Goal: Task Accomplishment & Management: Use online tool/utility

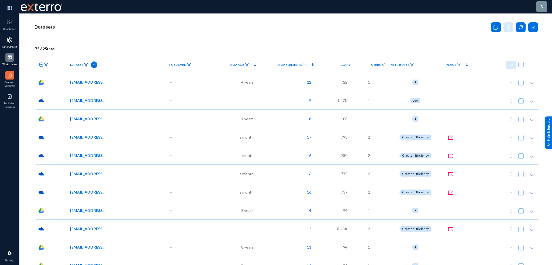
click at [8, 57] on img at bounding box center [9, 57] width 5 height 5
click at [510, 82] on img at bounding box center [511, 82] width 5 height 5
checkbox input "true"
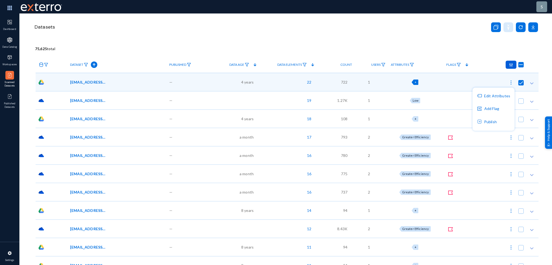
click at [370, 42] on div at bounding box center [276, 132] width 552 height 265
click at [302, 83] on div "22" at bounding box center [287, 82] width 58 height 18
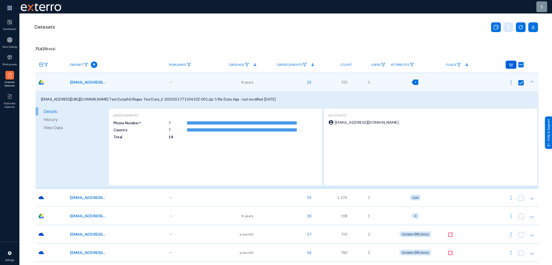
click at [509, 82] on img at bounding box center [511, 82] width 5 height 5
click at [496, 95] on button "Edit Attributes" at bounding box center [494, 96] width 42 height 13
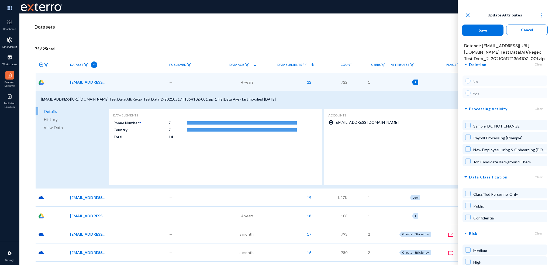
scroll to position [2238, 0]
